Goal: Task Accomplishment & Management: Use online tool/utility

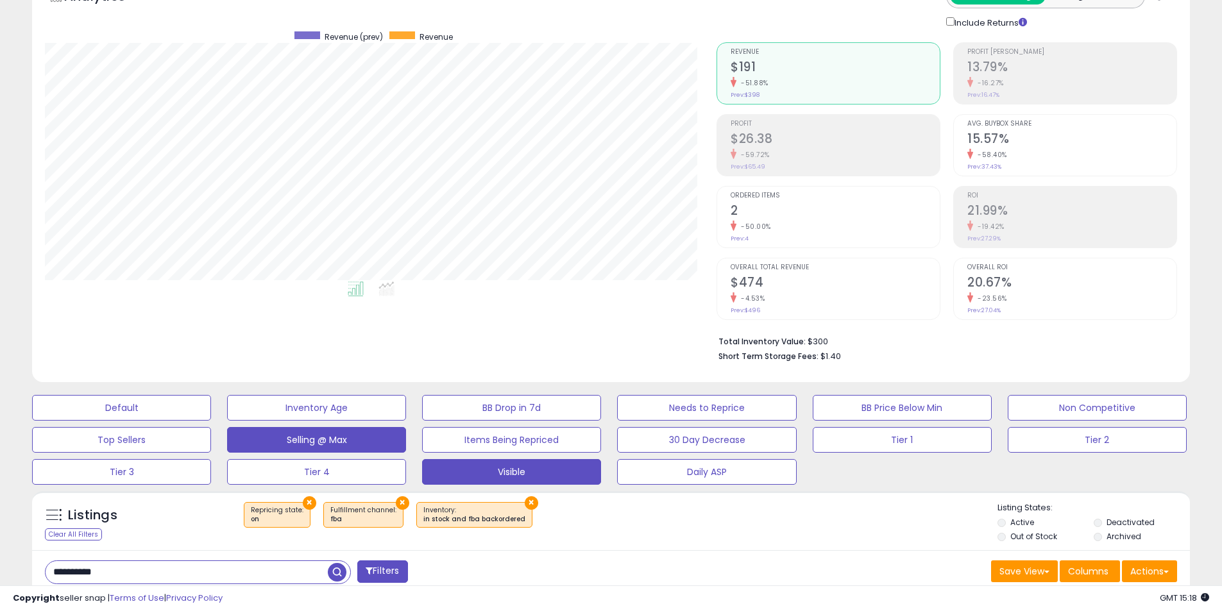
scroll to position [321, 0]
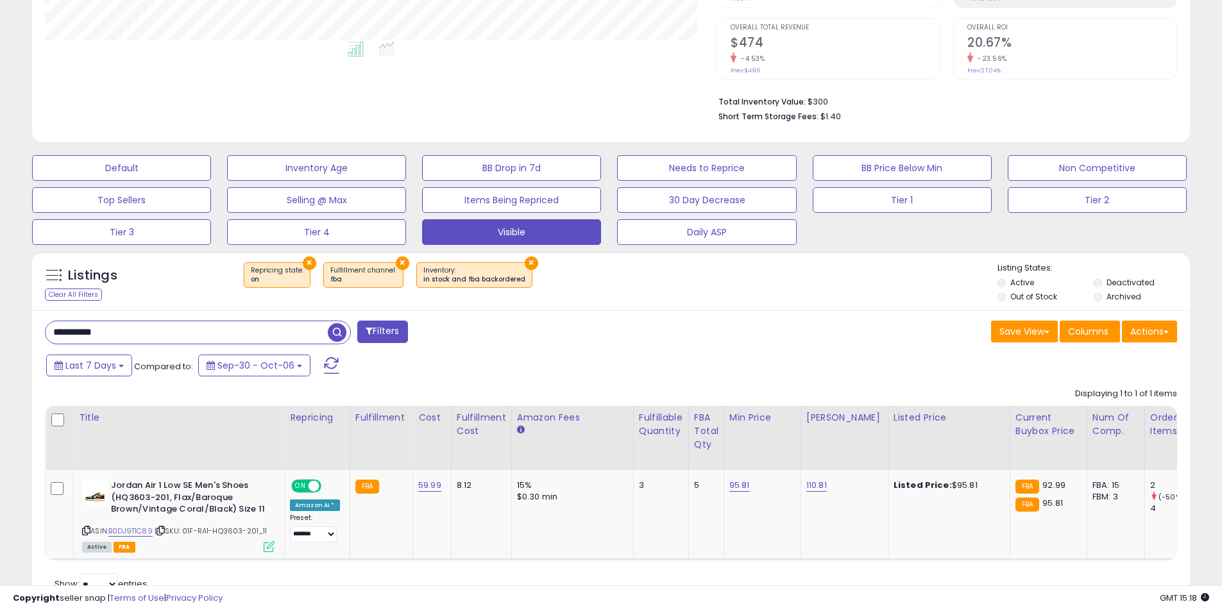
drag, startPoint x: 96, startPoint y: 331, endPoint x: -4, endPoint y: 320, distance: 100.7
click at [625, 368] on div "Last 7 Days Compared to: Sep-30 - Oct-06" at bounding box center [468, 367] width 850 height 29
click at [334, 329] on span "button" at bounding box center [337, 332] width 19 height 19
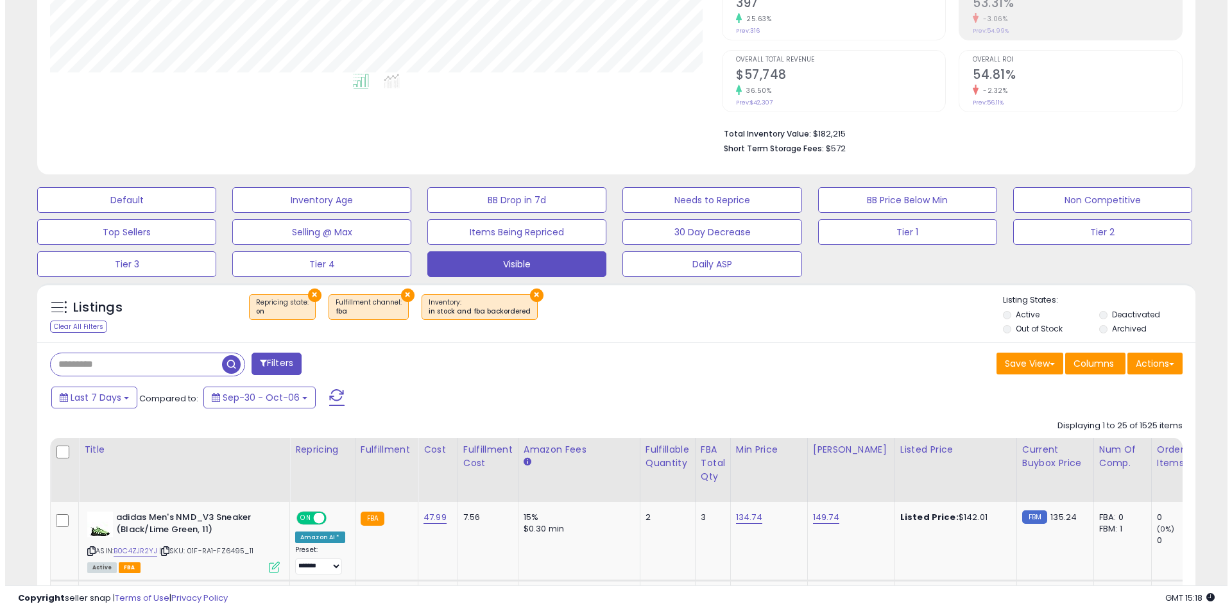
scroll to position [263, 672]
click at [823, 362] on div "Save View Save As New View Update Current View Columns Actions Import Export Vi…" at bounding box center [899, 365] width 576 height 25
click at [1158, 369] on button "Actions" at bounding box center [1149, 364] width 55 height 22
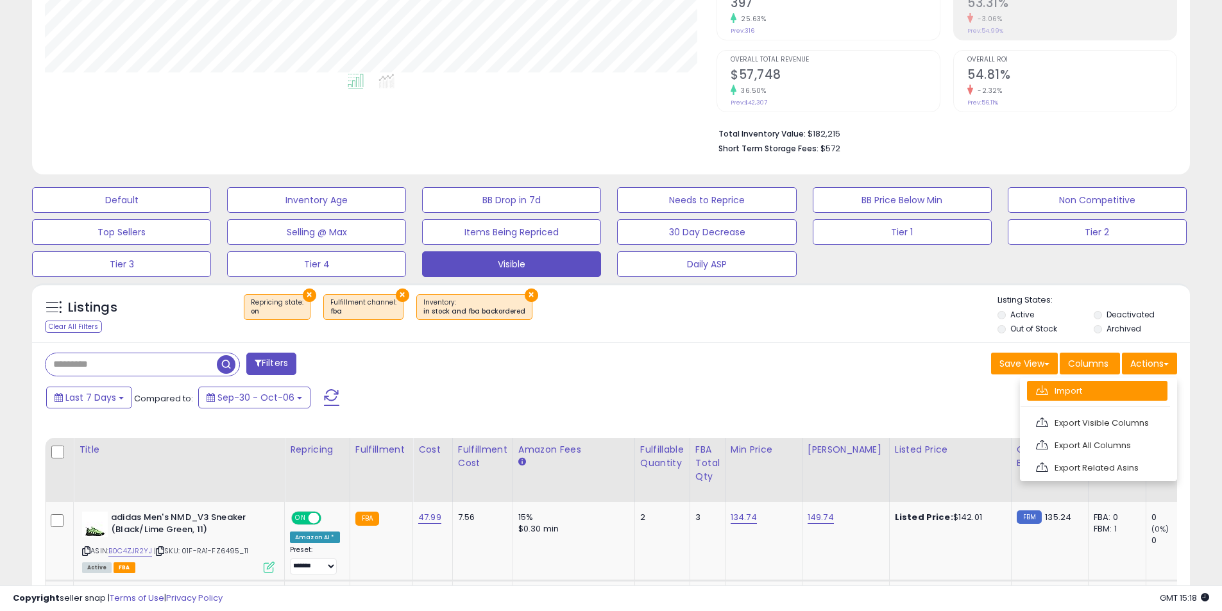
click at [1099, 390] on link "Import" at bounding box center [1097, 391] width 141 height 20
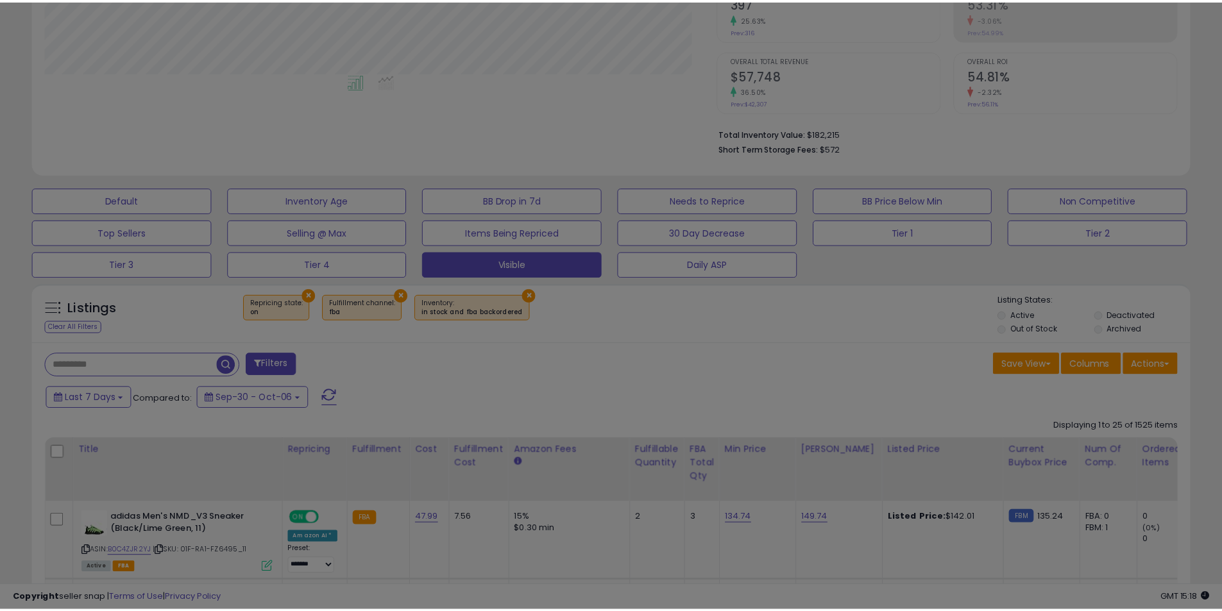
scroll to position [263, 678]
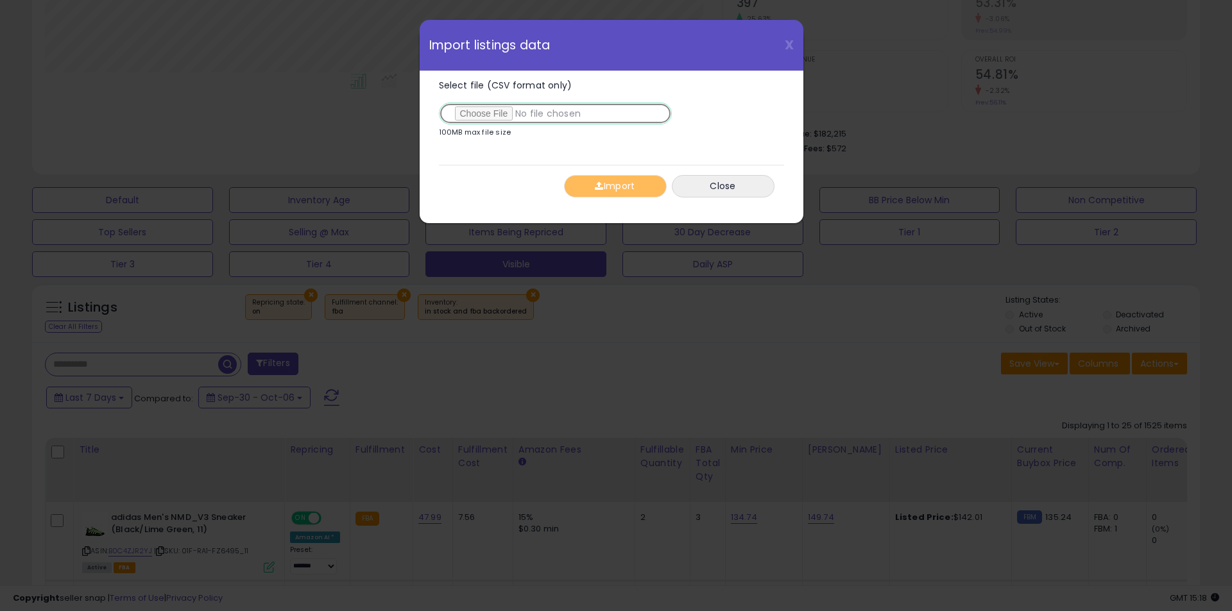
click at [476, 112] on input "Select file (CSV format only)" at bounding box center [555, 114] width 233 height 22
type input "**********"
click at [599, 184] on span "button" at bounding box center [599, 186] width 8 height 9
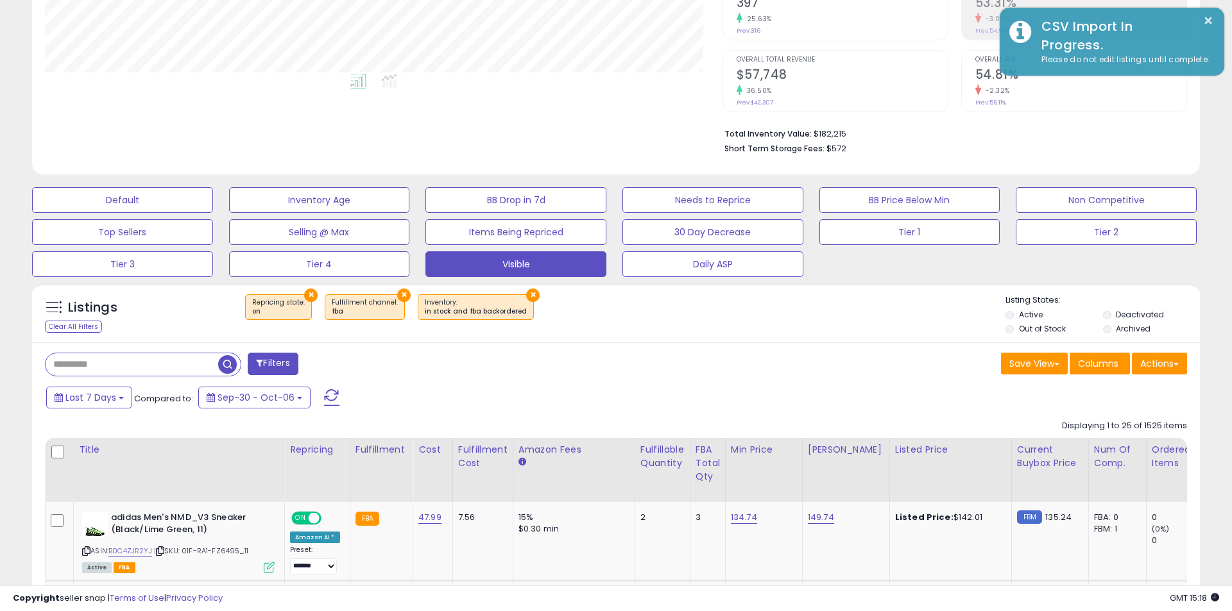
scroll to position [641388, 640979]
click at [798, 385] on div "Last 7 Days Compared to: Sep-30 - Oct-06" at bounding box center [468, 399] width 850 height 29
click at [849, 353] on div "Save View Save As New View Update Current View Columns Actions Import Export Vi…" at bounding box center [899, 365] width 576 height 25
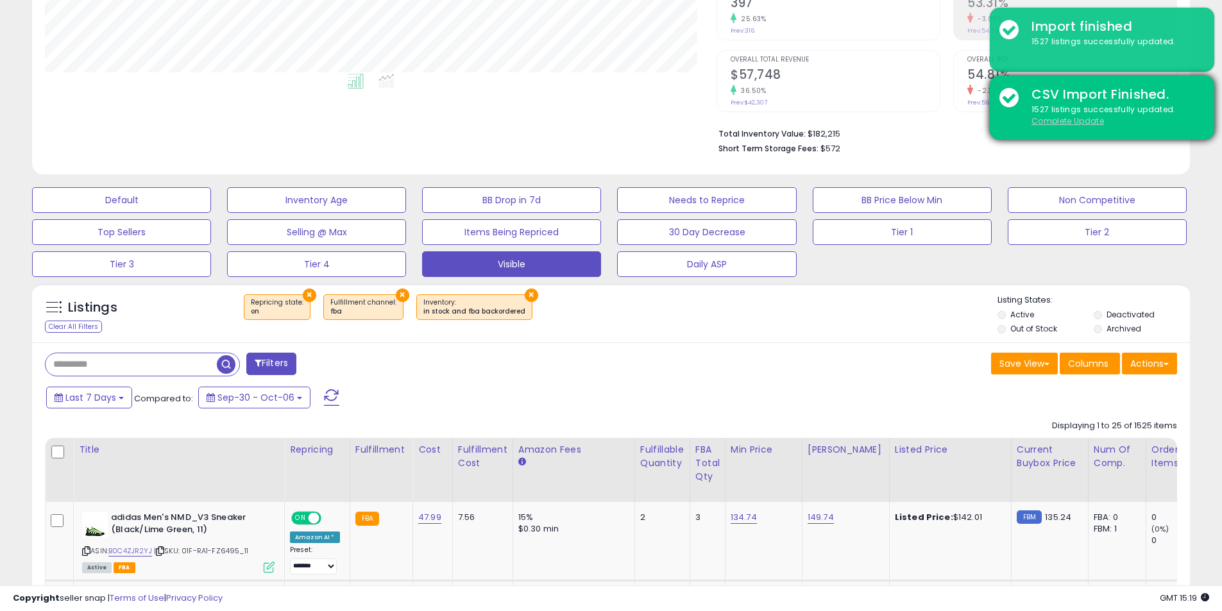
click at [1088, 124] on u "Complete Update" at bounding box center [1068, 120] width 73 height 11
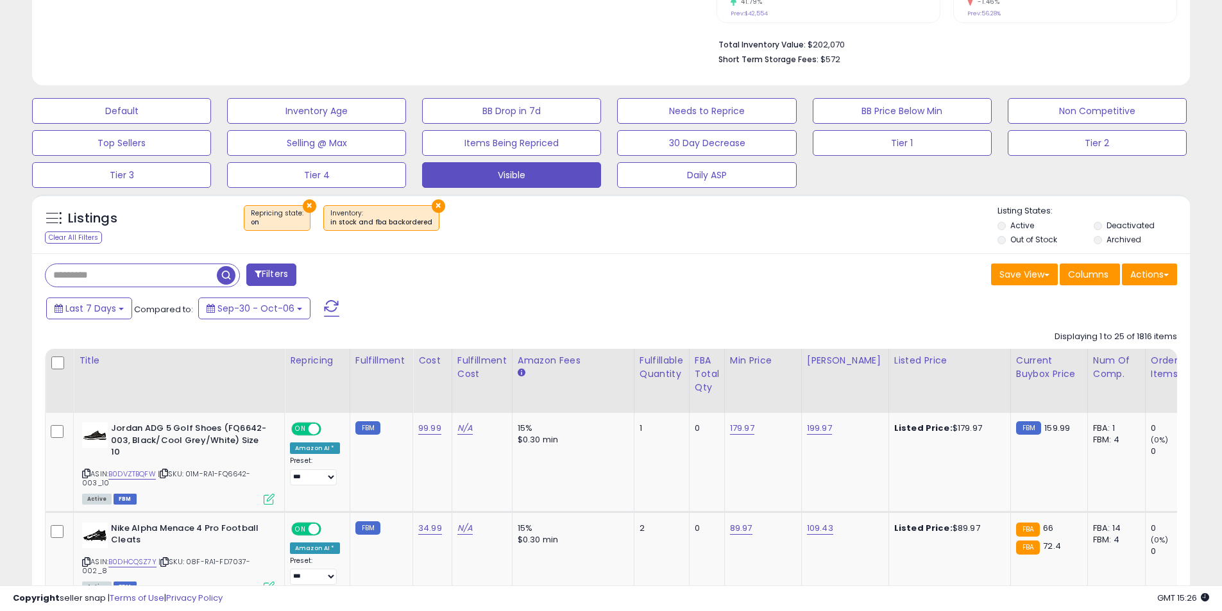
scroll to position [417, 0]
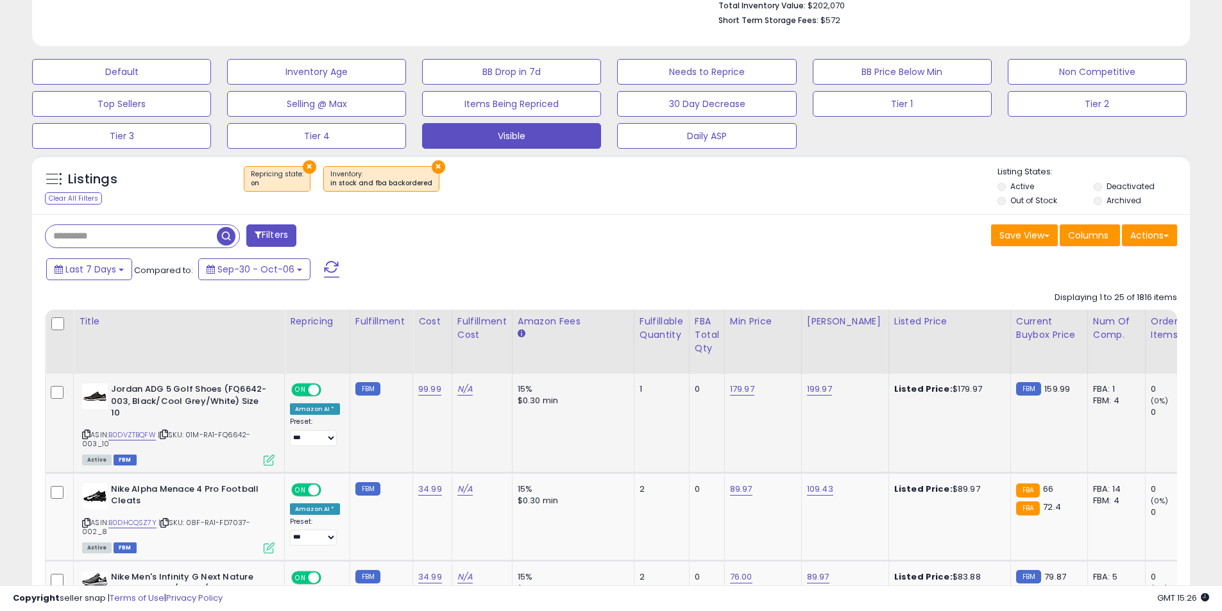
click at [88, 431] on icon at bounding box center [86, 434] width 8 height 7
